Goal: Information Seeking & Learning: Learn about a topic

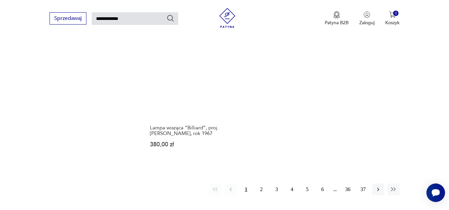
scroll to position [797, 0]
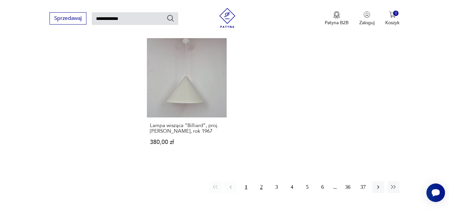
click at [260, 181] on button "2" at bounding box center [261, 187] width 12 height 12
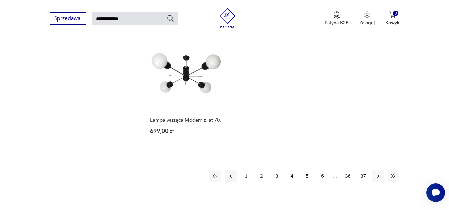
scroll to position [854, 0]
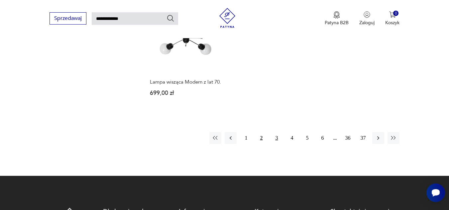
click at [276, 132] on button "3" at bounding box center [276, 138] width 12 height 12
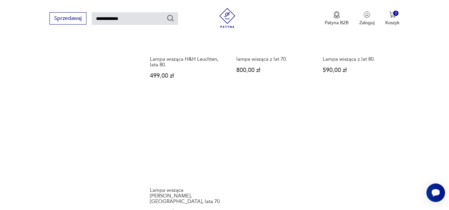
scroll to position [838, 0]
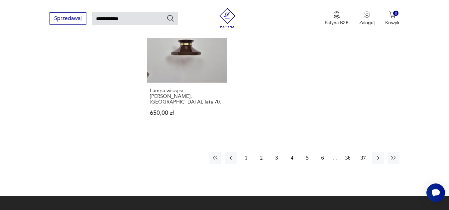
click at [291, 152] on button "4" at bounding box center [292, 158] width 12 height 12
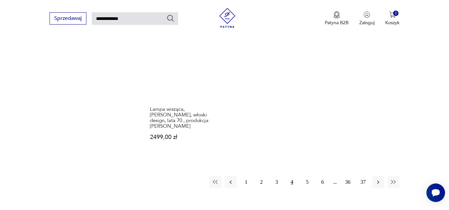
scroll to position [821, 0]
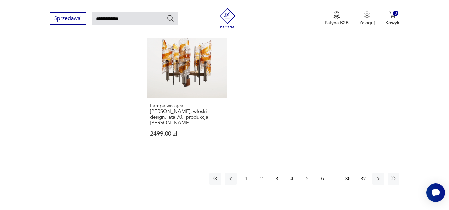
click at [309, 173] on button "5" at bounding box center [307, 179] width 12 height 12
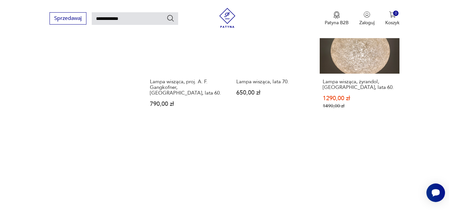
scroll to position [821, 0]
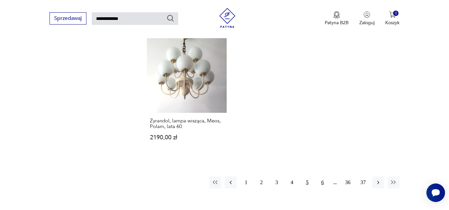
click at [321, 177] on button "6" at bounding box center [322, 183] width 12 height 12
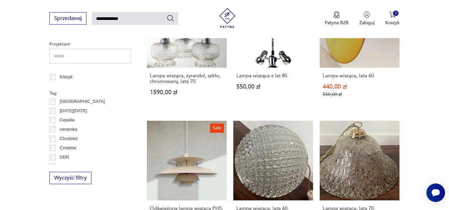
scroll to position [32, 0]
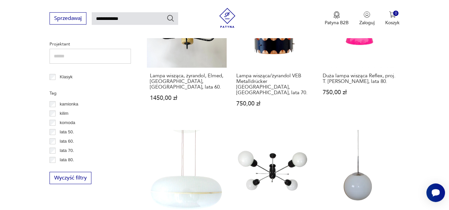
scroll to position [198, 0]
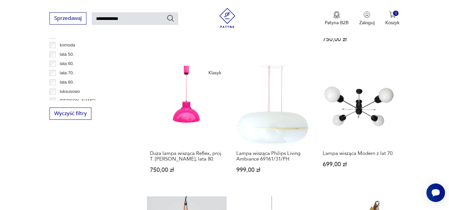
scroll to position [356, 0]
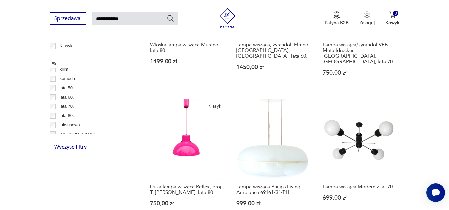
scroll to position [323, 0]
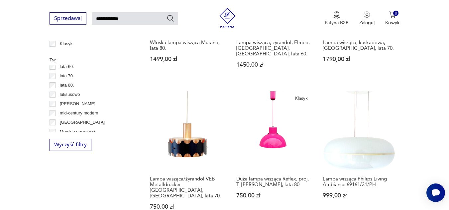
scroll to position [235, 0]
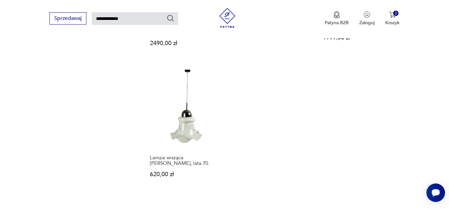
scroll to position [821, 0]
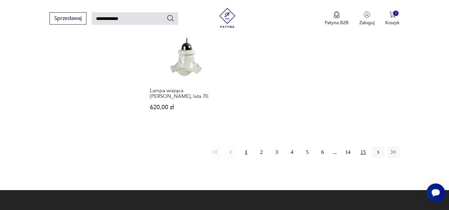
click at [364, 147] on button "15" at bounding box center [363, 153] width 12 height 12
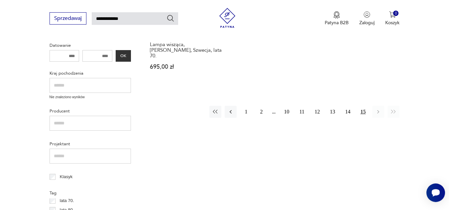
scroll to position [190, 0]
click at [348, 106] on button "14" at bounding box center [348, 112] width 12 height 12
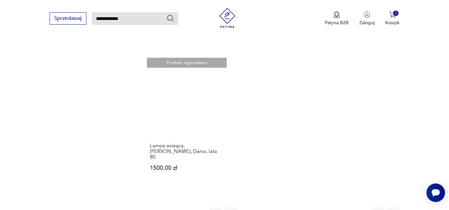
scroll to position [854, 0]
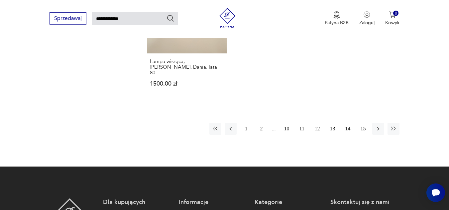
click at [334, 123] on button "13" at bounding box center [332, 129] width 12 height 12
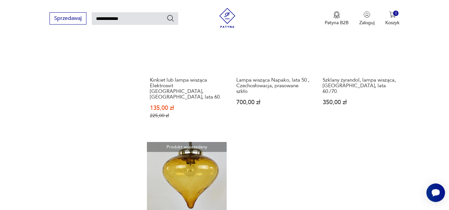
scroll to position [788, 0]
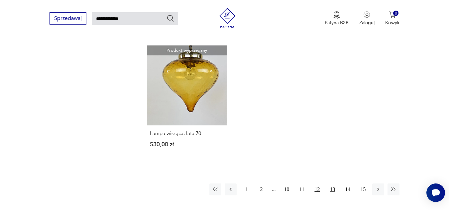
click at [320, 184] on button "12" at bounding box center [317, 190] width 12 height 12
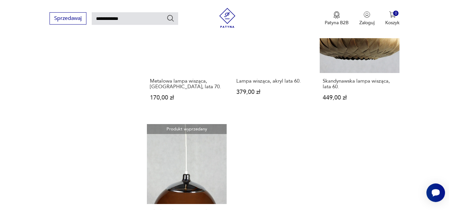
scroll to position [754, 0]
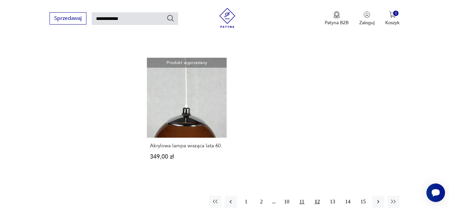
click at [302, 196] on button "11" at bounding box center [302, 202] width 12 height 12
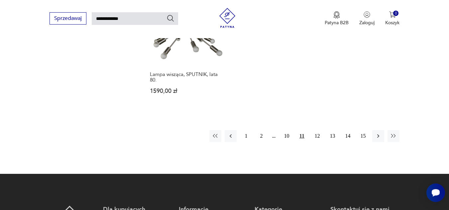
scroll to position [821, 0]
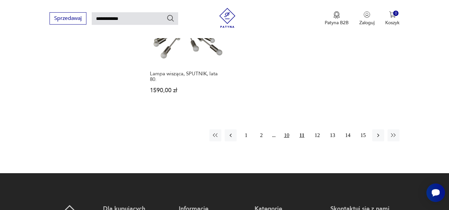
click at [288, 132] on button "10" at bounding box center [286, 136] width 12 height 12
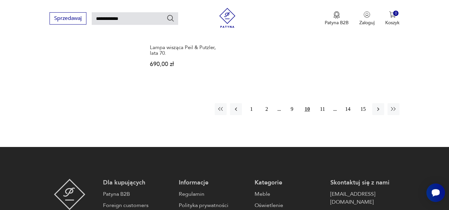
scroll to position [887, 0]
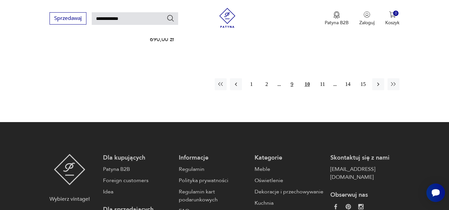
click at [291, 78] on button "9" at bounding box center [292, 84] width 12 height 12
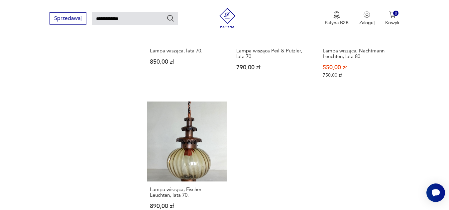
scroll to position [788, 0]
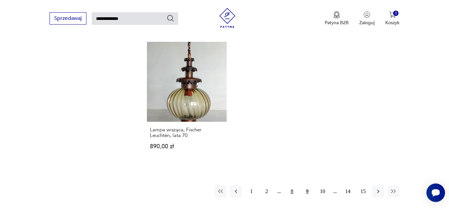
click at [293, 186] on button "8" at bounding box center [292, 192] width 12 height 12
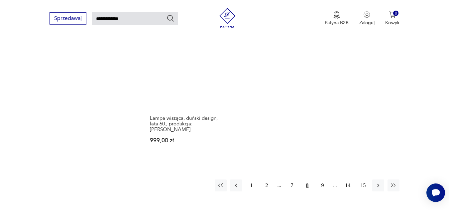
scroll to position [821, 0]
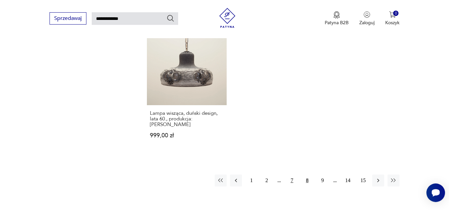
click at [292, 175] on button "7" at bounding box center [292, 181] width 12 height 12
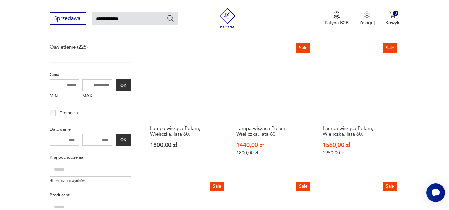
scroll to position [100, 0]
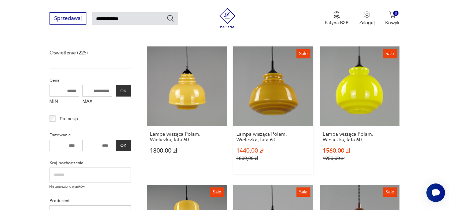
click at [256, 108] on link "Sale Lampa wisząca Polam, Wieliczka, lata 60. 1440,00 zł 1800,00 zł" at bounding box center [273, 111] width 80 height 128
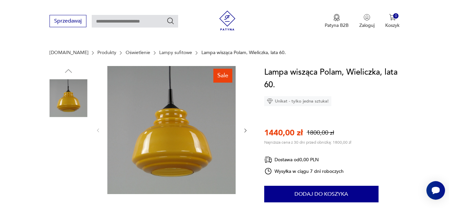
scroll to position [100, 0]
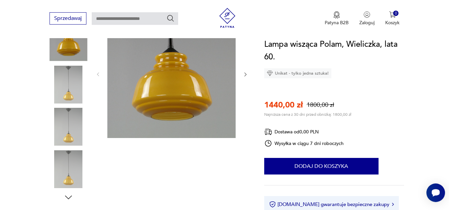
click at [247, 72] on icon "button" at bounding box center [246, 75] width 6 height 6
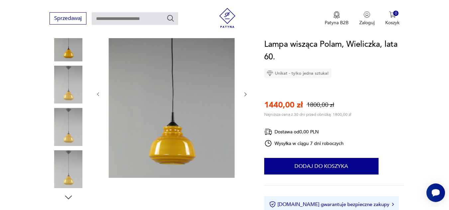
click at [246, 94] on icon "button" at bounding box center [246, 95] width 6 height 6
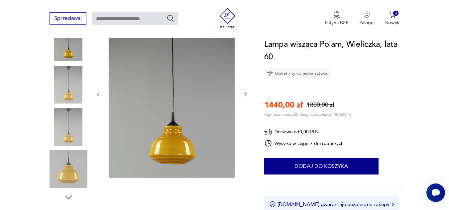
click at [246, 94] on icon "button" at bounding box center [246, 95] width 6 height 6
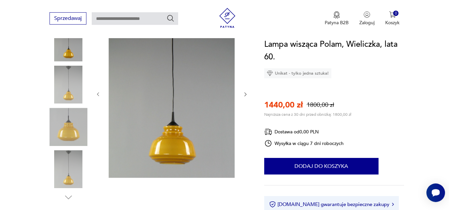
click at [246, 94] on icon "button" at bounding box center [246, 95] width 6 height 6
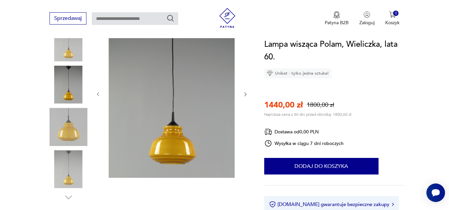
click at [246, 94] on icon "button" at bounding box center [246, 95] width 6 height 6
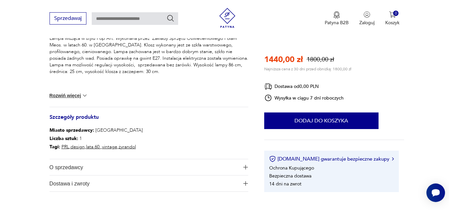
scroll to position [299, 0]
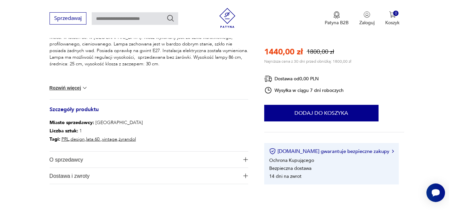
type input "**********"
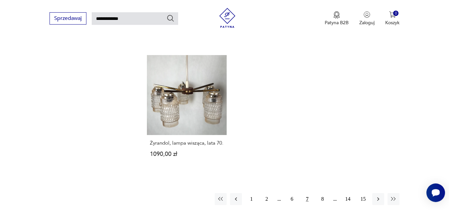
scroll to position [797, 0]
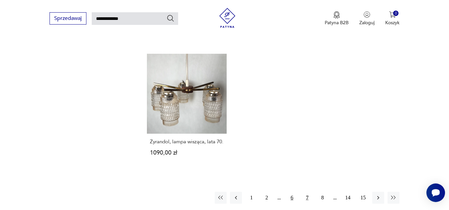
click at [294, 192] on button "6" at bounding box center [292, 198] width 12 height 12
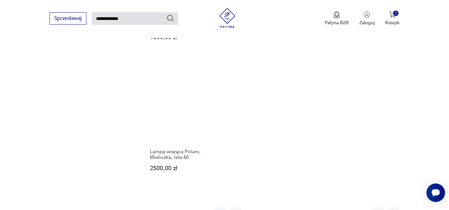
scroll to position [754, 0]
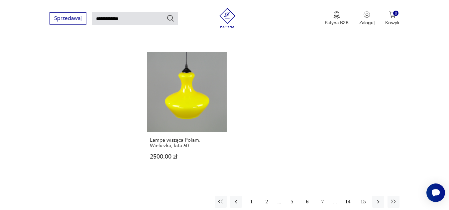
click at [291, 196] on button "5" at bounding box center [292, 202] width 12 height 12
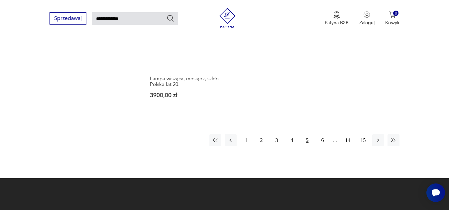
scroll to position [854, 0]
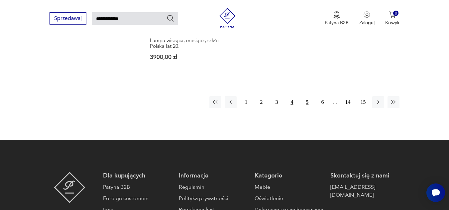
click at [293, 99] on button "4" at bounding box center [292, 102] width 12 height 12
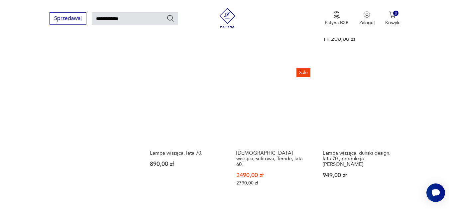
scroll to position [721, 0]
